Goal: Book appointment/travel/reservation

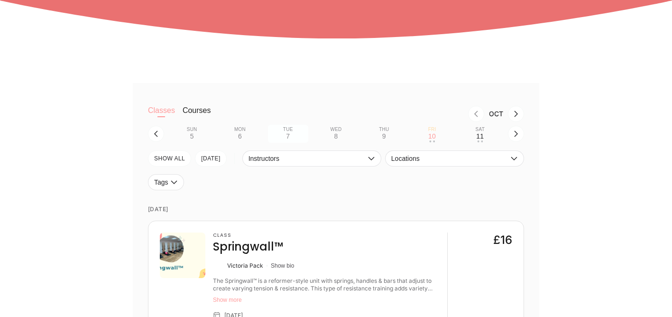
scroll to position [187, 0]
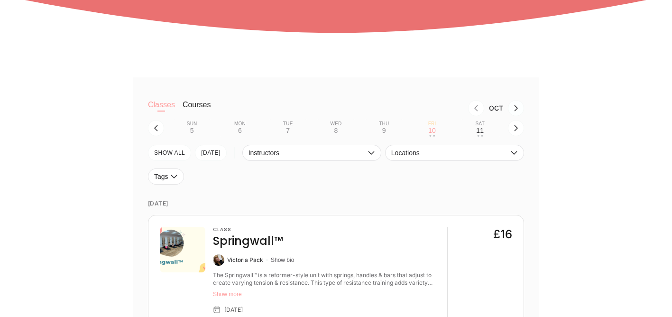
click at [516, 110] on icon "Next month, Nov" at bounding box center [517, 108] width 8 height 8
click at [288, 131] on div "28" at bounding box center [288, 131] width 8 height 8
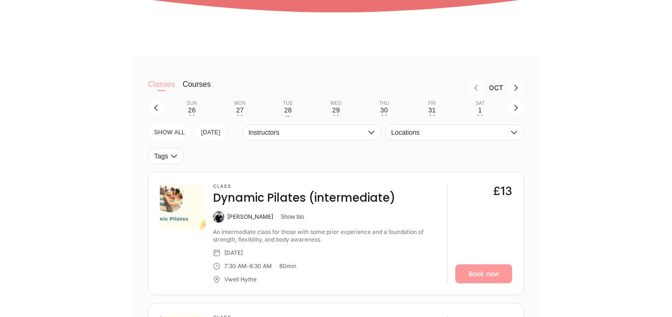
scroll to position [209, 0]
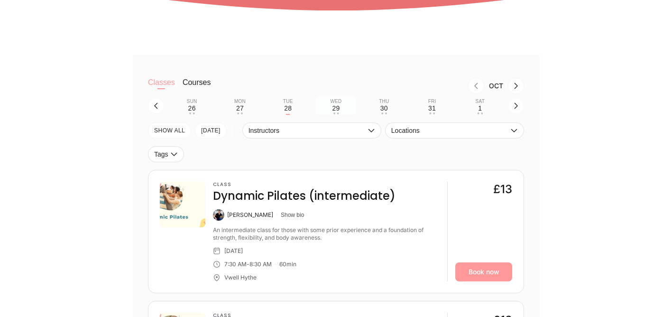
click at [340, 108] on button "Wed 29 • •" at bounding box center [336, 106] width 40 height 18
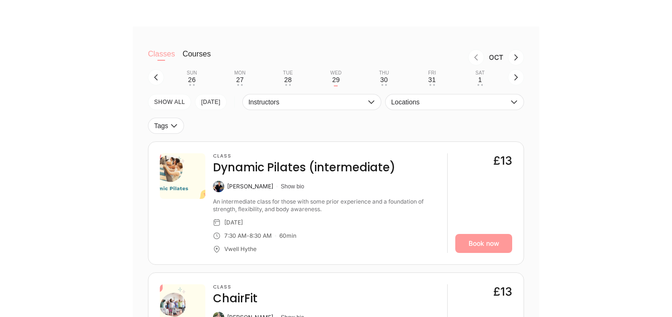
scroll to position [235, 0]
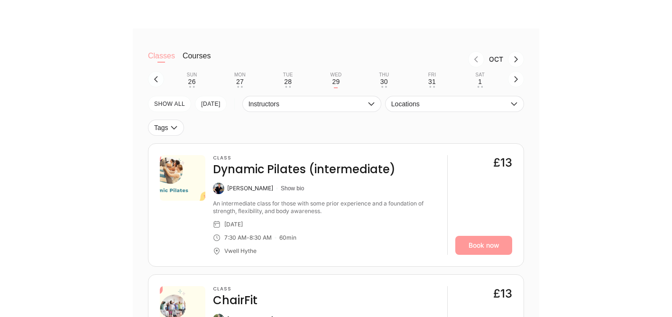
click at [154, 77] on icon "button" at bounding box center [156, 79] width 8 height 8
click at [156, 78] on icon "button" at bounding box center [156, 79] width 4 height 6
click at [286, 82] on div "14" at bounding box center [288, 82] width 8 height 8
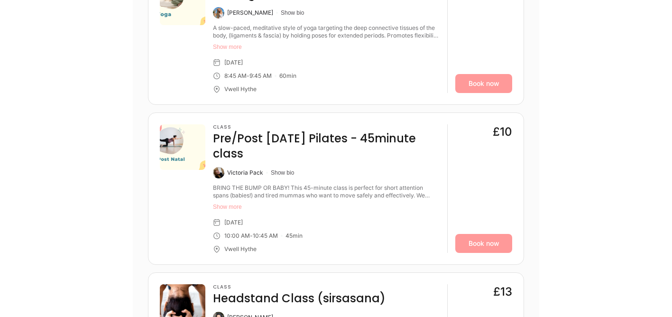
scroll to position [548, 0]
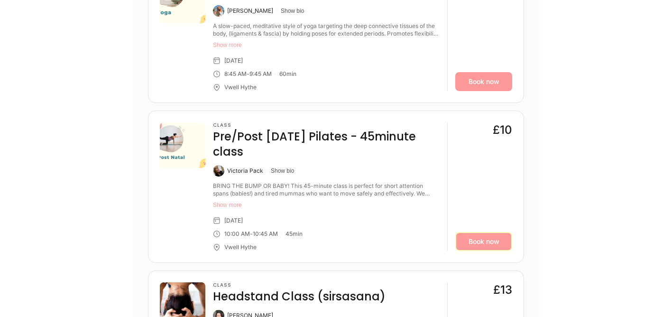
click at [483, 232] on link "Book now" at bounding box center [484, 241] width 57 height 19
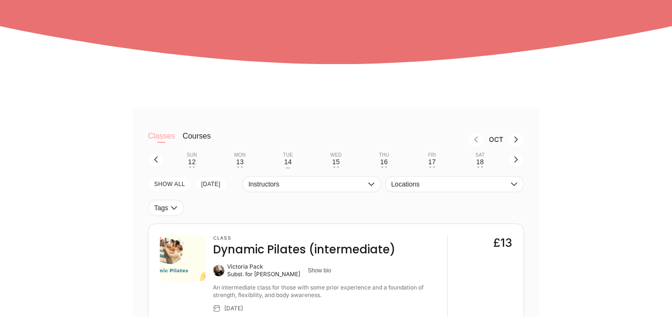
scroll to position [157, 0]
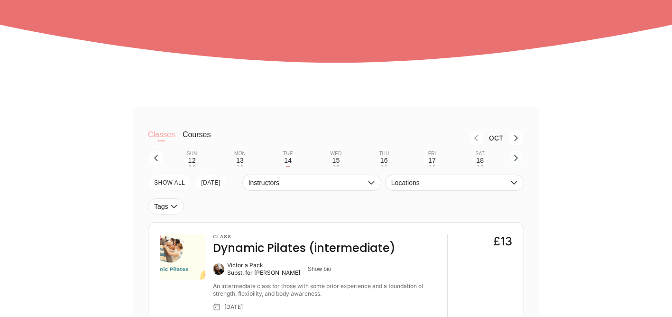
click at [516, 158] on icon "button" at bounding box center [517, 158] width 8 height 8
click at [290, 155] on div "Tue" at bounding box center [288, 154] width 10 height 6
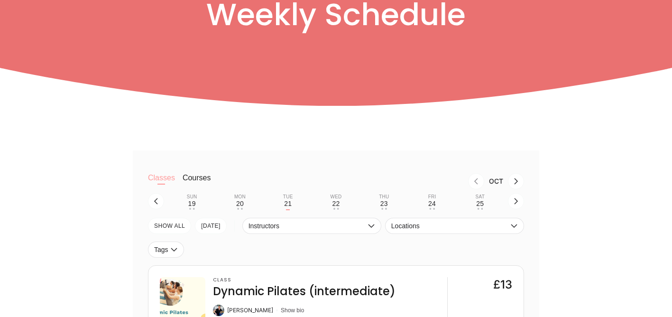
scroll to position [113, 0]
click at [334, 204] on div "22" at bounding box center [336, 204] width 8 height 8
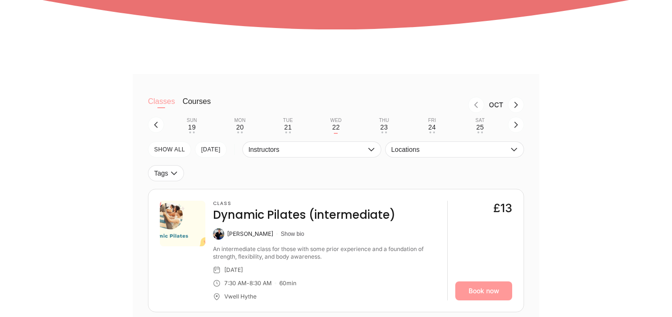
scroll to position [196, 0]
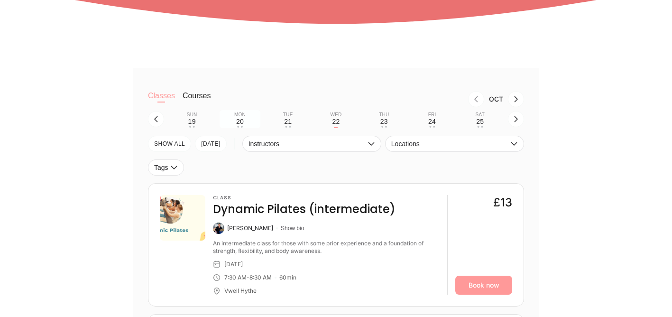
click at [237, 119] on div "20" at bounding box center [240, 122] width 8 height 8
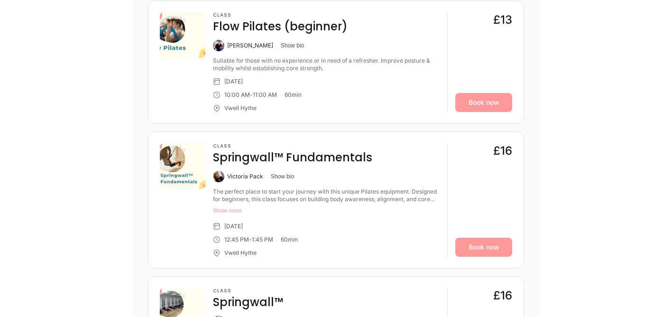
scroll to position [662, 0]
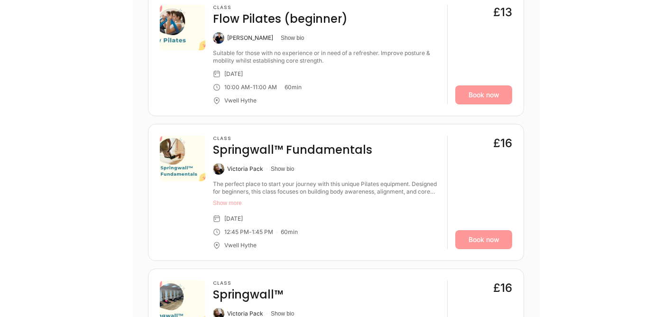
click at [233, 203] on button "Show more" at bounding box center [326, 203] width 227 height 8
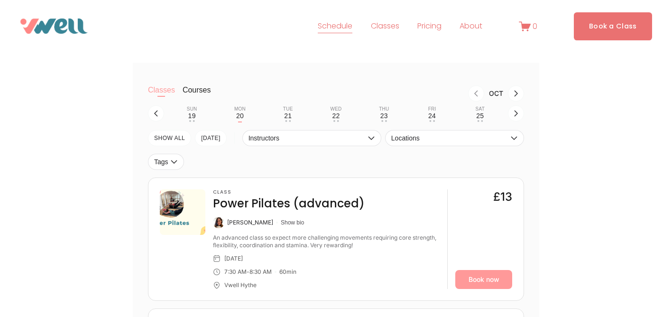
scroll to position [149, 0]
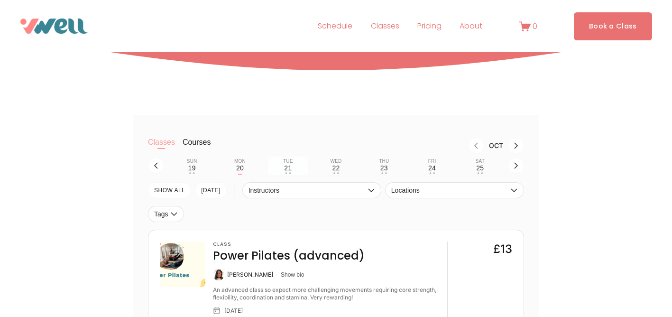
click at [287, 168] on div "21" at bounding box center [288, 168] width 8 height 8
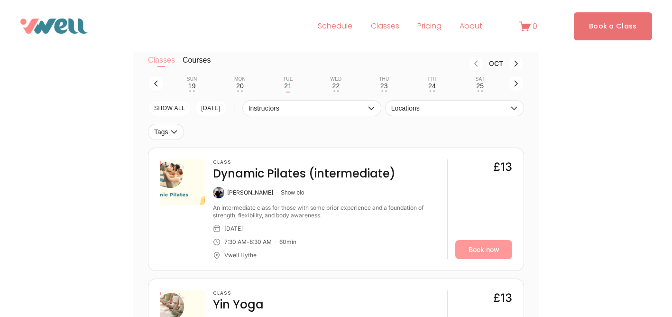
scroll to position [187, 0]
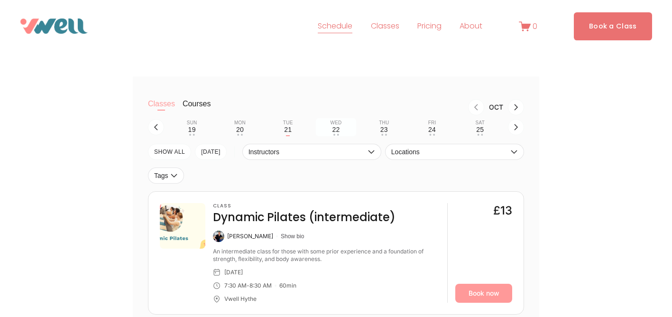
click at [335, 131] on div "22" at bounding box center [336, 130] width 8 height 8
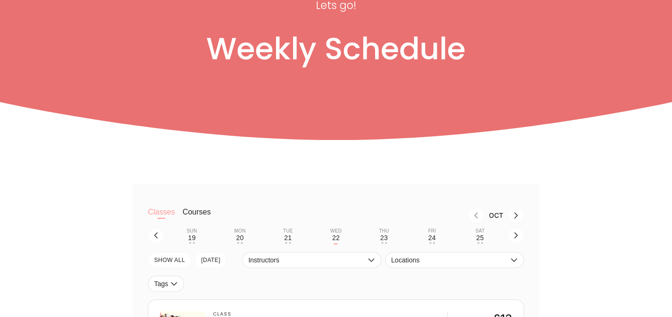
scroll to position [83, 0]
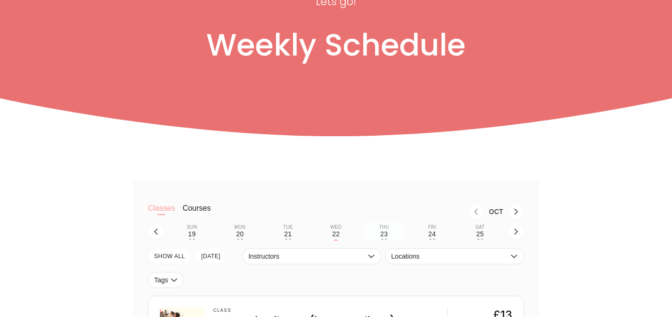
click at [389, 232] on button "Thu 23 • •" at bounding box center [384, 232] width 40 height 18
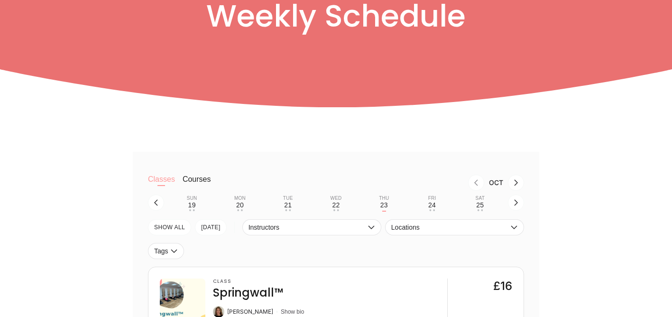
scroll to position [139, 0]
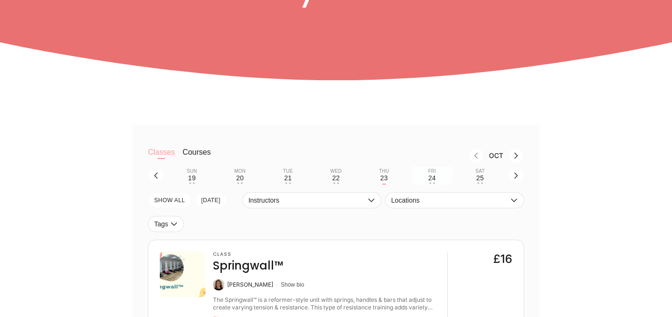
click at [432, 177] on div "24" at bounding box center [433, 178] width 8 height 8
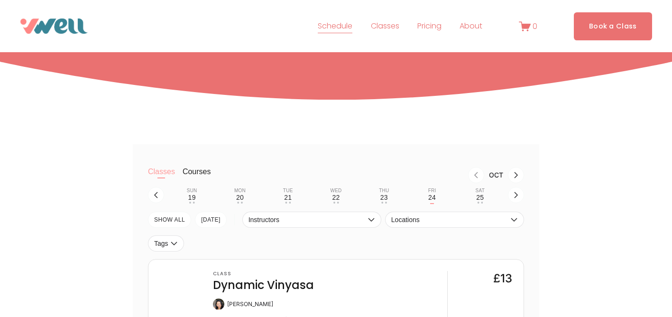
scroll to position [112, 0]
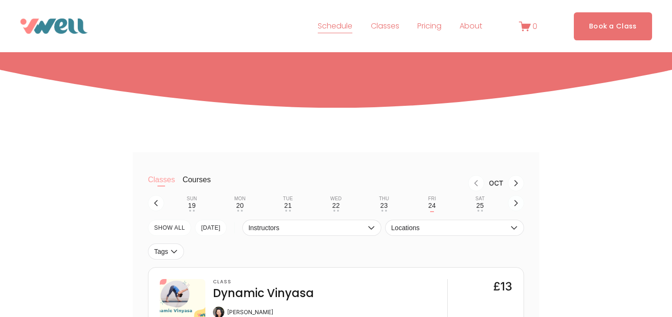
click at [514, 204] on icon "button" at bounding box center [517, 203] width 8 height 8
click at [196, 201] on button "Sun 26 • •" at bounding box center [192, 203] width 40 height 18
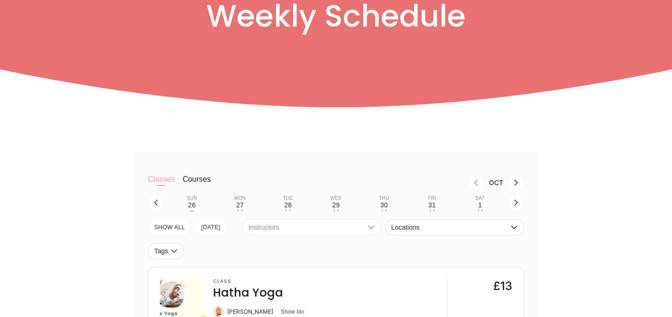
scroll to position [117, 0]
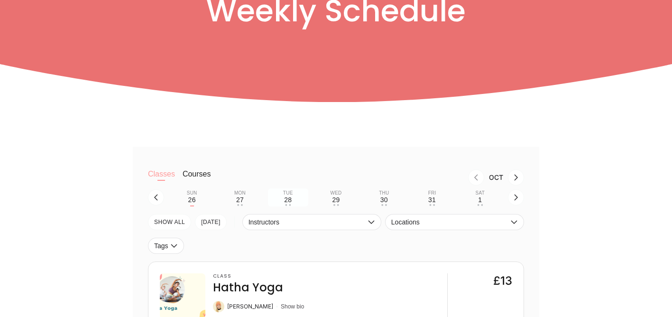
click at [288, 200] on div "28" at bounding box center [288, 200] width 8 height 8
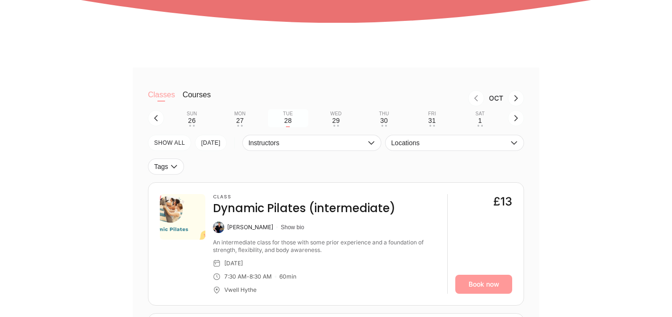
scroll to position [205, 0]
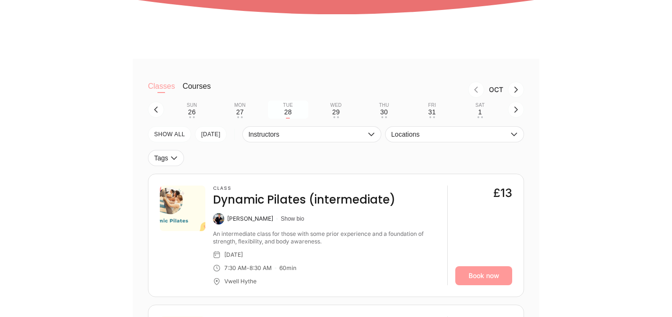
click at [292, 112] on button "Tue 28" at bounding box center [288, 110] width 40 height 18
click at [161, 106] on button "button" at bounding box center [156, 110] width 16 height 16
click at [285, 110] on div "21" at bounding box center [288, 112] width 8 height 8
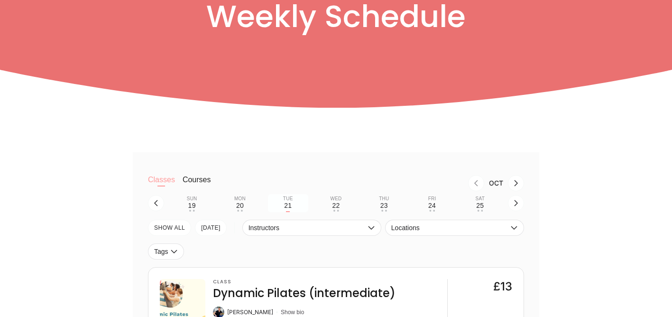
scroll to position [117, 0]
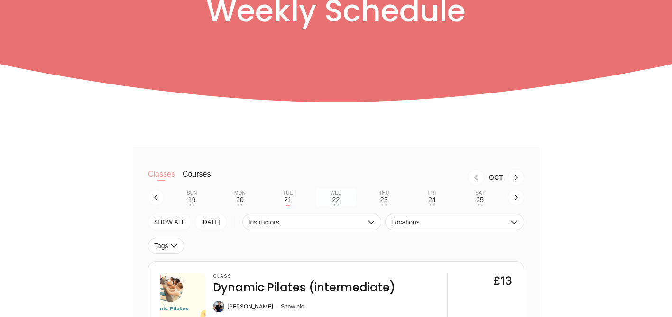
click at [333, 198] on div "22" at bounding box center [336, 200] width 8 height 8
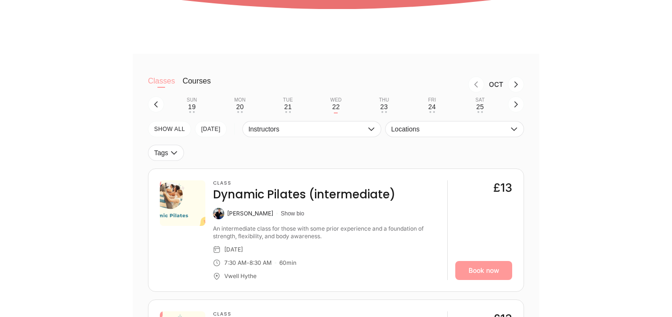
scroll to position [215, 0]
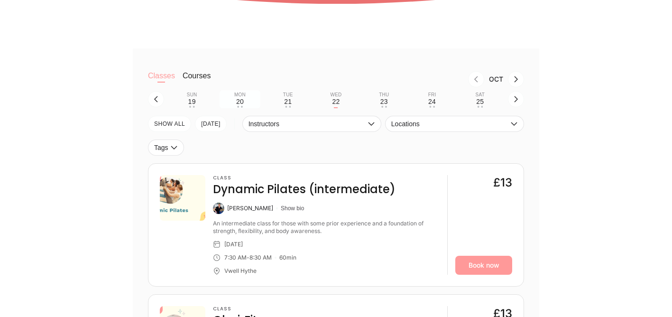
click at [237, 106] on div "• •" at bounding box center [240, 107] width 6 height 2
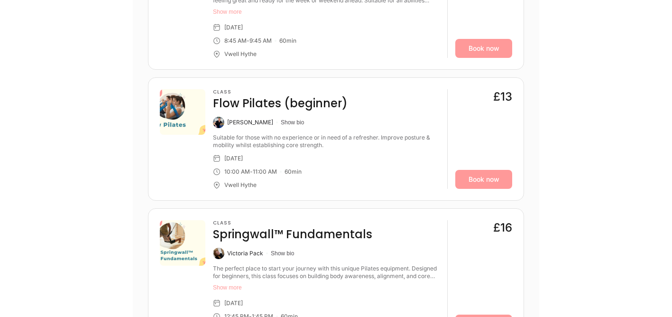
scroll to position [600, 0]
